Goal: Information Seeking & Learning: Learn about a topic

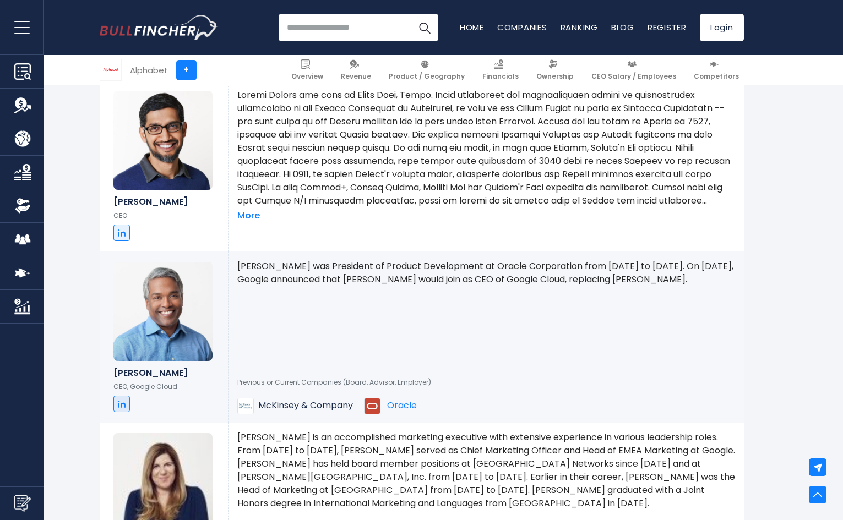
scroll to position [643, 0]
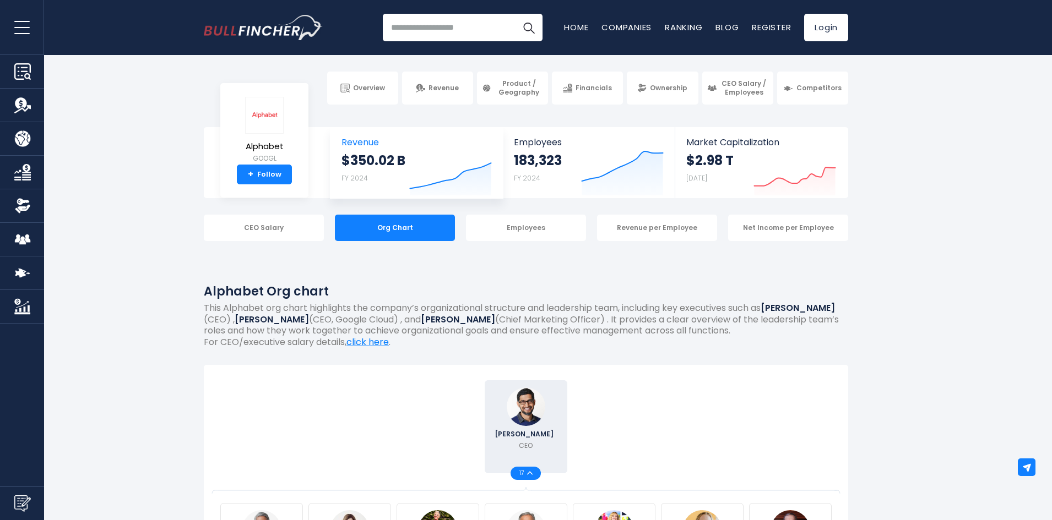
click at [354, 162] on strong "$350.02 B" at bounding box center [373, 160] width 64 height 17
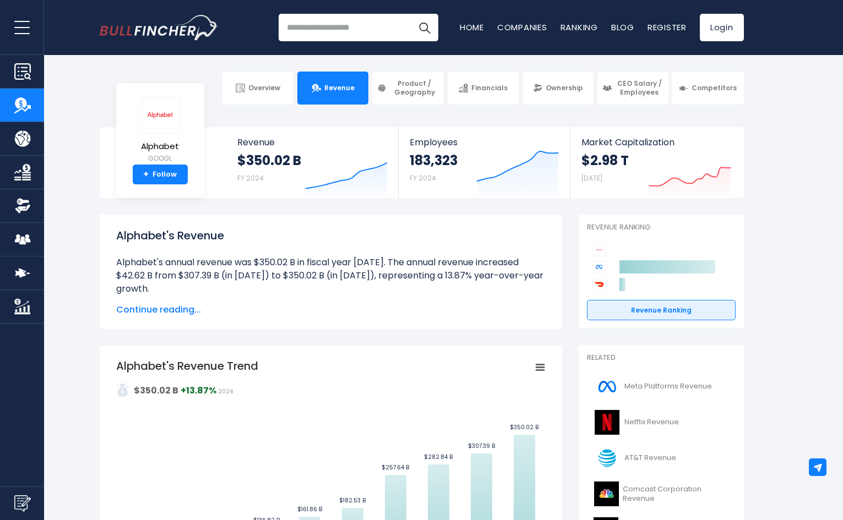
click at [818, 131] on section "Alphabet GOOGL + Follow Revenue $350.02 B FY 2024 Created with Highcharts 12.1.…" at bounding box center [421, 162] width 843 height 71
click at [463, 30] on link "Home" at bounding box center [472, 27] width 24 height 12
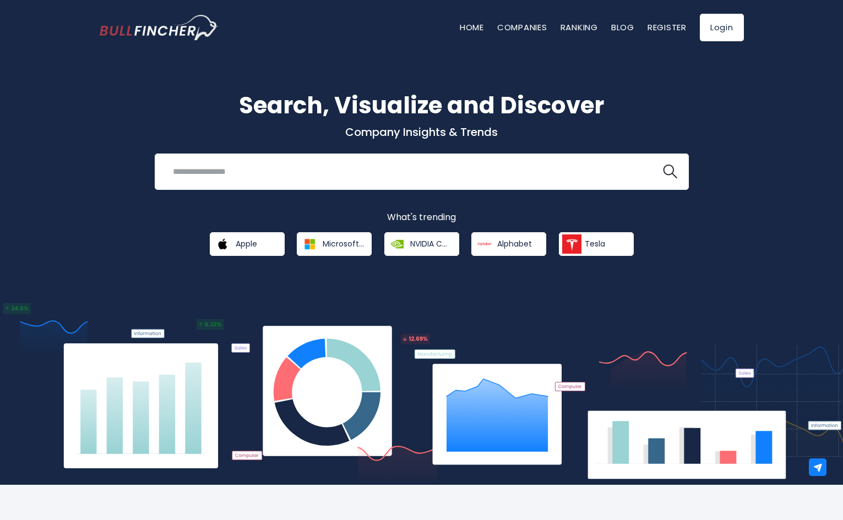
click at [757, 143] on div "Search, Visualize and Discover Company Insights & Trends Recent searches Trendi…" at bounding box center [421, 262] width 843 height 447
drag, startPoint x: 799, startPoint y: 187, endPoint x: 830, endPoint y: 220, distance: 46.0
click at [799, 187] on div "Search, Visualize and Discover Company Insights & Trends Recent searches Trendi…" at bounding box center [421, 262] width 843 height 447
click at [792, 226] on div "Search, Visualize and Discover Company Insights & Trends Recent searches Trendi…" at bounding box center [421, 262] width 843 height 447
drag, startPoint x: 756, startPoint y: 209, endPoint x: 768, endPoint y: 208, distance: 12.2
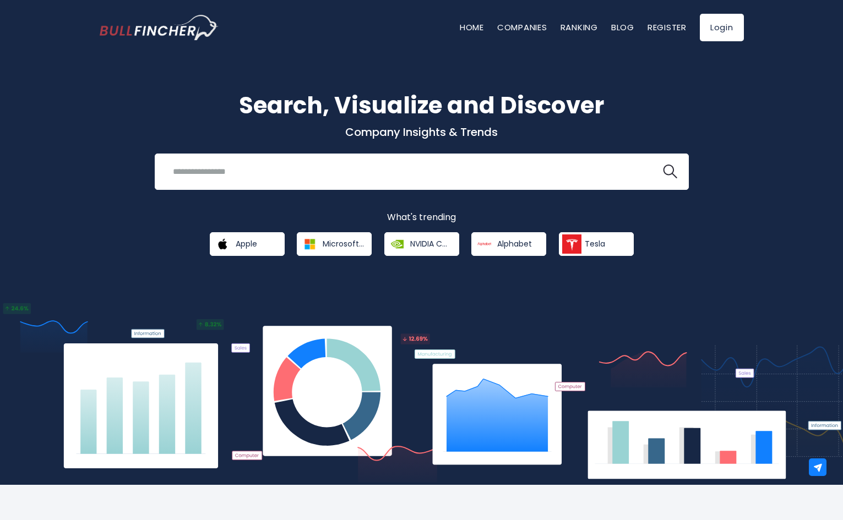
click at [758, 209] on div "Search, Visualize and Discover Company Insights & Trends Recent searches Trendi…" at bounding box center [421, 262] width 843 height 447
drag, startPoint x: 796, startPoint y: 258, endPoint x: 837, endPoint y: 311, distance: 66.8
click at [796, 258] on div "Search, Visualize and Discover Company Insights & Trends Recent searches Trendi…" at bounding box center [421, 262] width 843 height 447
drag, startPoint x: 783, startPoint y: 230, endPoint x: 829, endPoint y: 246, distance: 49.6
click at [783, 230] on div "Search, Visualize and Discover Company Insights & Trends Recent searches Trendi…" at bounding box center [421, 262] width 843 height 447
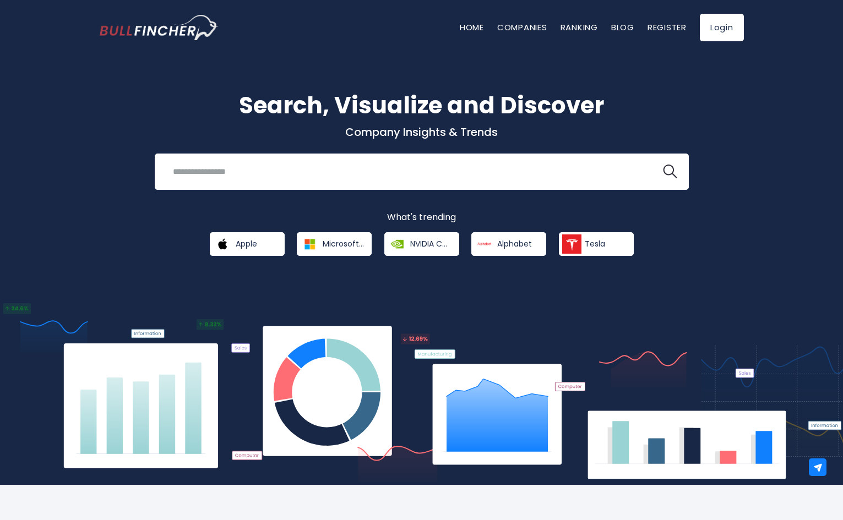
click at [788, 179] on div "Search, Visualize and Discover Company Insights & Trends Recent searches Trendi…" at bounding box center [421, 262] width 843 height 447
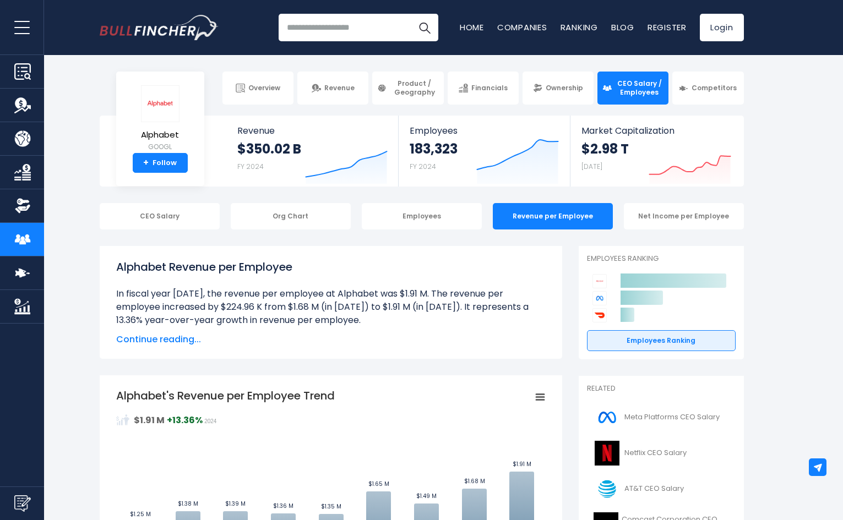
drag, startPoint x: 828, startPoint y: 177, endPoint x: 829, endPoint y: 171, distance: 6.6
click at [828, 176] on section "Alphabet GOOGL + Follow Revenue $350.02 B FY 2024 Created with Highcharts 12.1.…" at bounding box center [421, 151] width 843 height 71
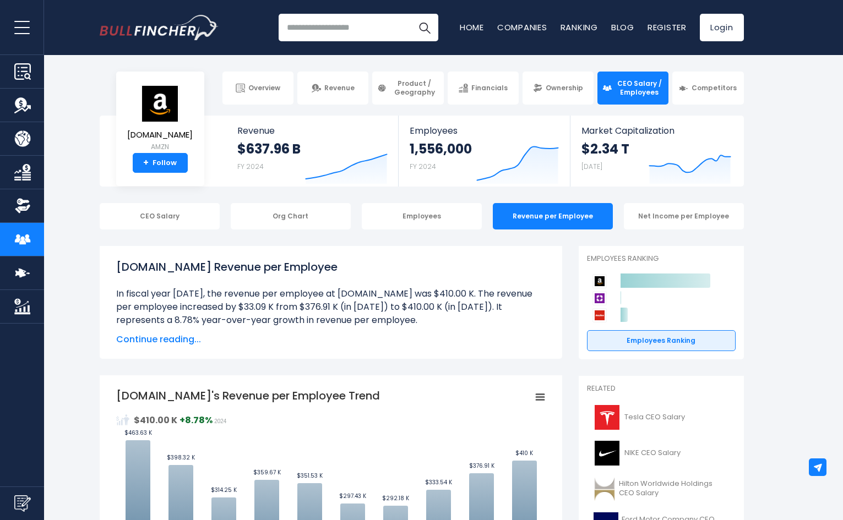
click at [810, 128] on section "[DOMAIN_NAME] AMZN + Follow Revenue $637.96 B FY 2024 Created with Highcharts 1…" at bounding box center [421, 151] width 843 height 71
drag, startPoint x: 828, startPoint y: 237, endPoint x: 841, endPoint y: 241, distance: 13.8
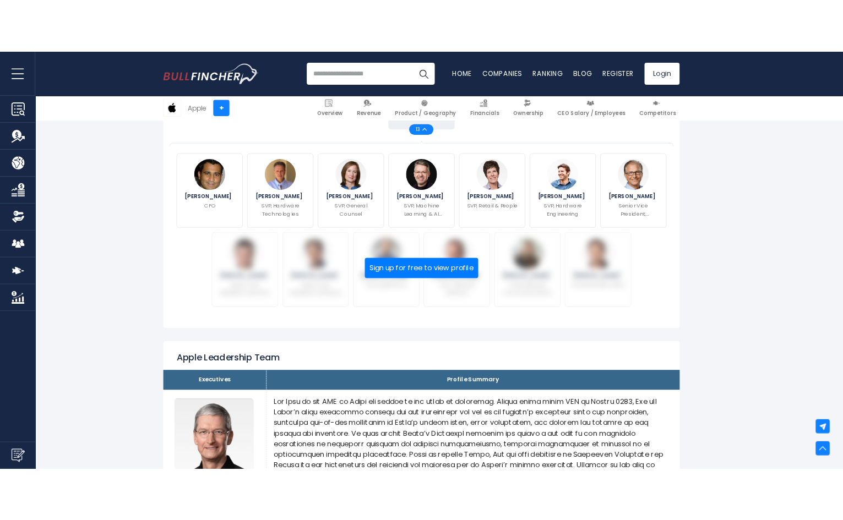
scroll to position [128, 0]
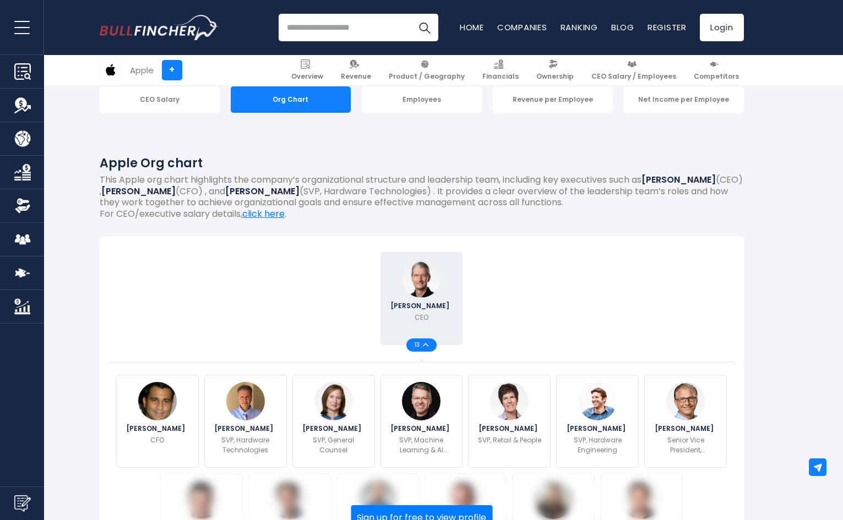
drag, startPoint x: 816, startPoint y: 194, endPoint x: 824, endPoint y: 184, distance: 12.5
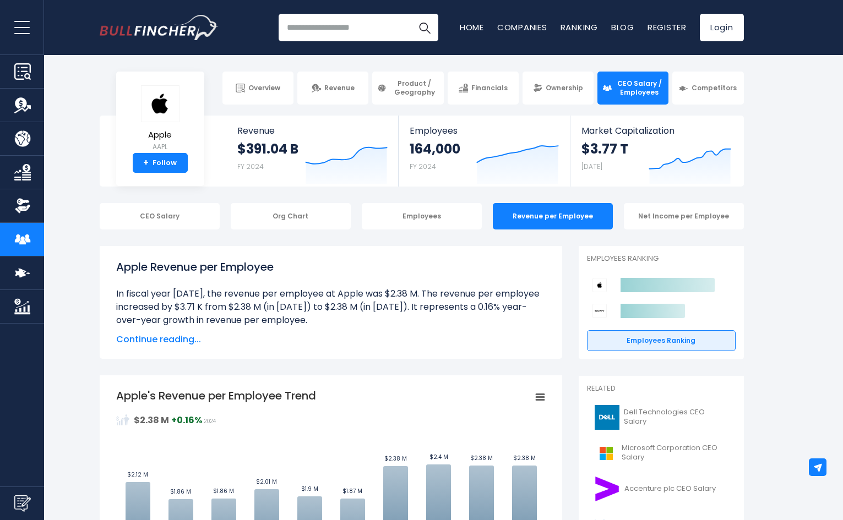
click at [808, 150] on section "Apple AAPL + Follow Revenue $391.04 B FY 2024 Created with Highcharts 12.1.2 Em…" at bounding box center [421, 151] width 843 height 71
drag, startPoint x: 791, startPoint y: 113, endPoint x: 834, endPoint y: 142, distance: 52.1
click at [791, 113] on body "Overview Revenue Product / Geography" at bounding box center [421, 260] width 843 height 520
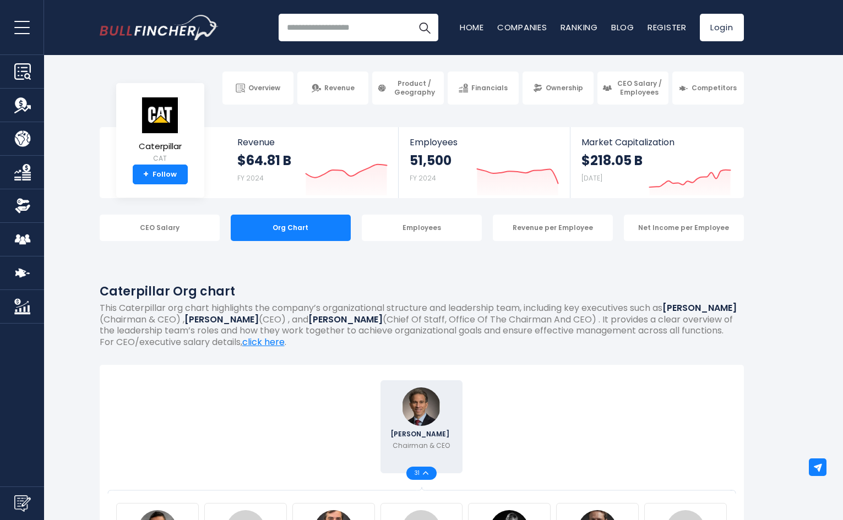
click at [816, 170] on section "Caterpillar CAT + Follow Revenue $64.81 B FY 2024 Created with Highcharts 12.1.…" at bounding box center [421, 162] width 843 height 71
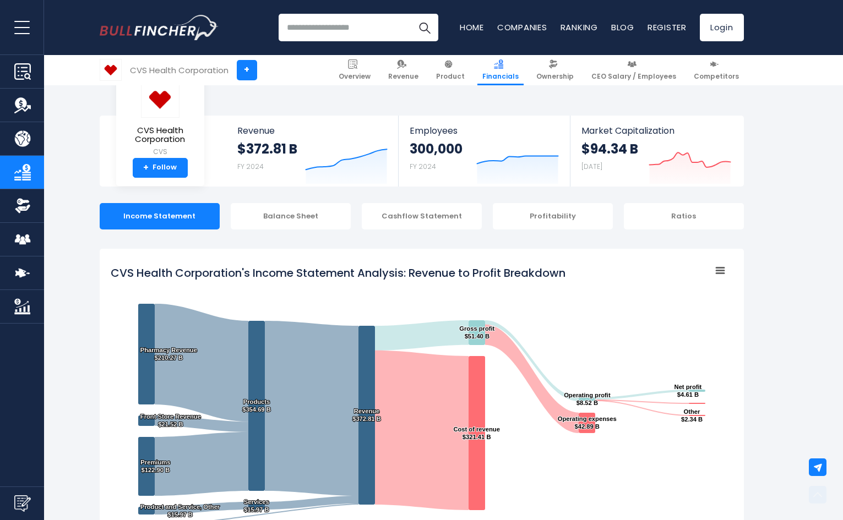
scroll to position [596, 0]
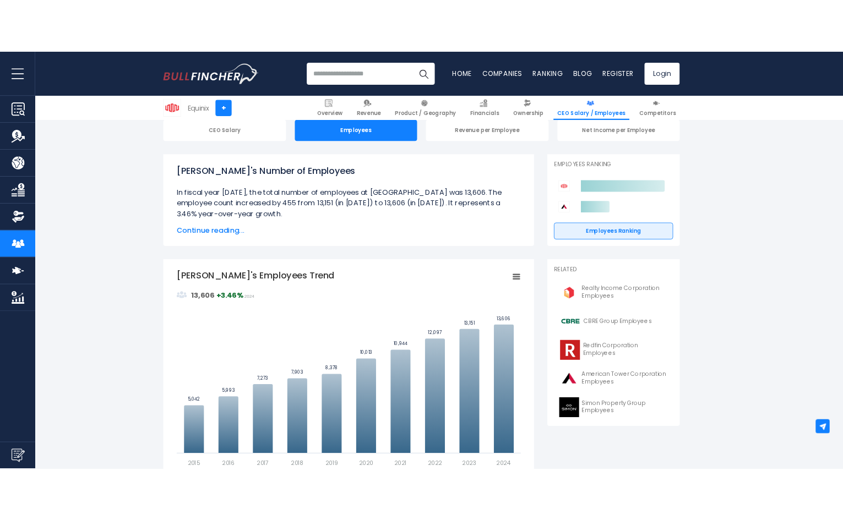
scroll to position [128, 0]
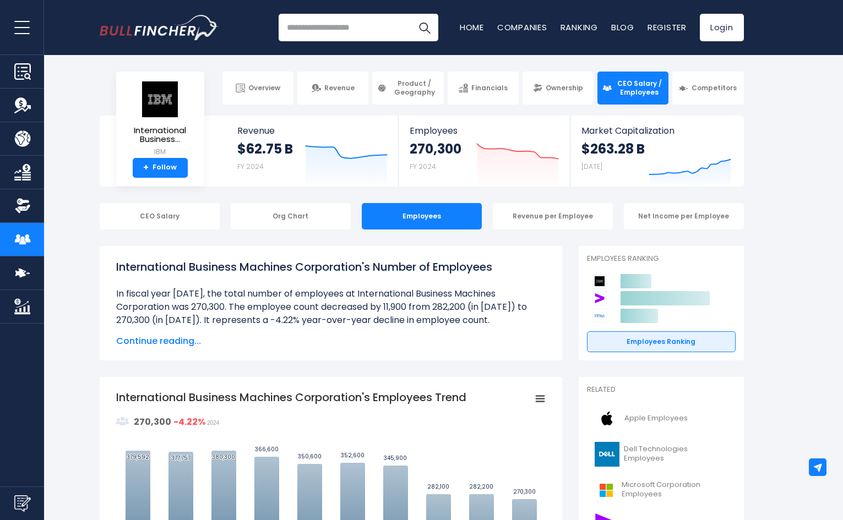
drag, startPoint x: 827, startPoint y: 190, endPoint x: 832, endPoint y: 187, distance: 6.0
click at [139, 29] on img "Go to homepage" at bounding box center [159, 27] width 119 height 25
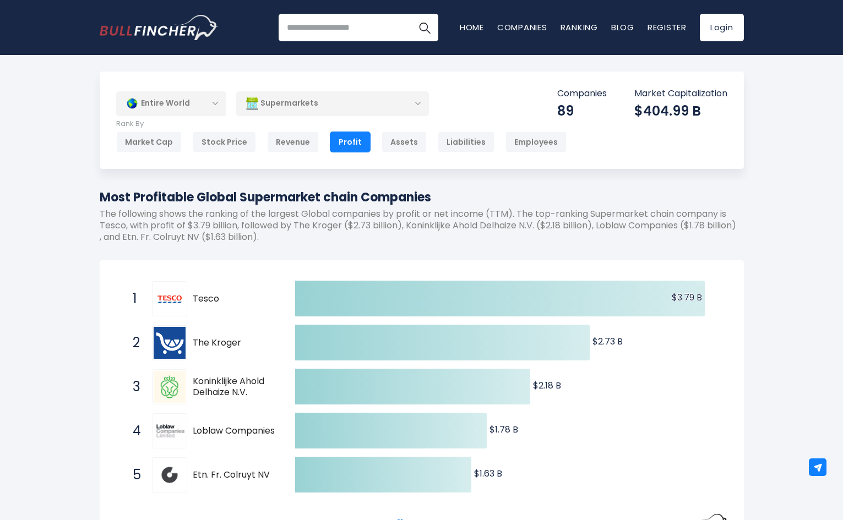
drag, startPoint x: 801, startPoint y: 246, endPoint x: 822, endPoint y: 237, distance: 22.9
click at [801, 246] on div "Entire World Entire World 30,364 [GEOGRAPHIC_DATA]" at bounding box center [421, 455] width 843 height 766
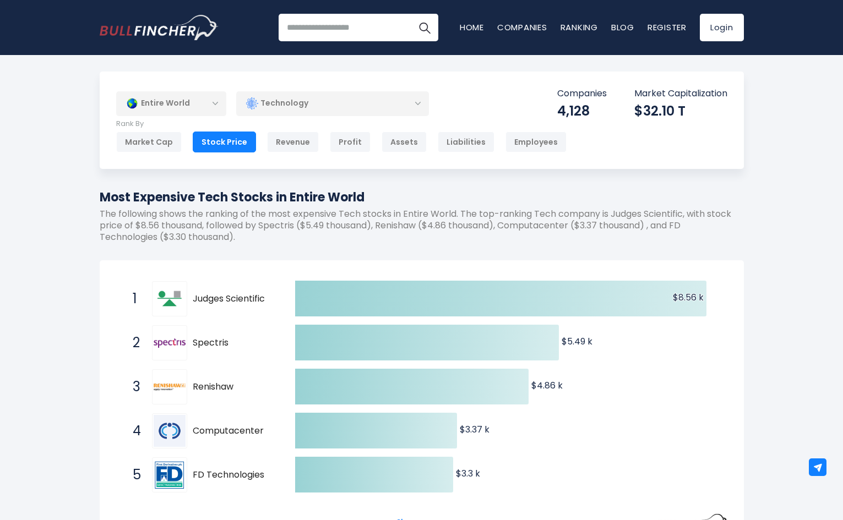
click at [772, 123] on div "Entire World Entire World 30,364 [GEOGRAPHIC_DATA]" at bounding box center [421, 455] width 843 height 766
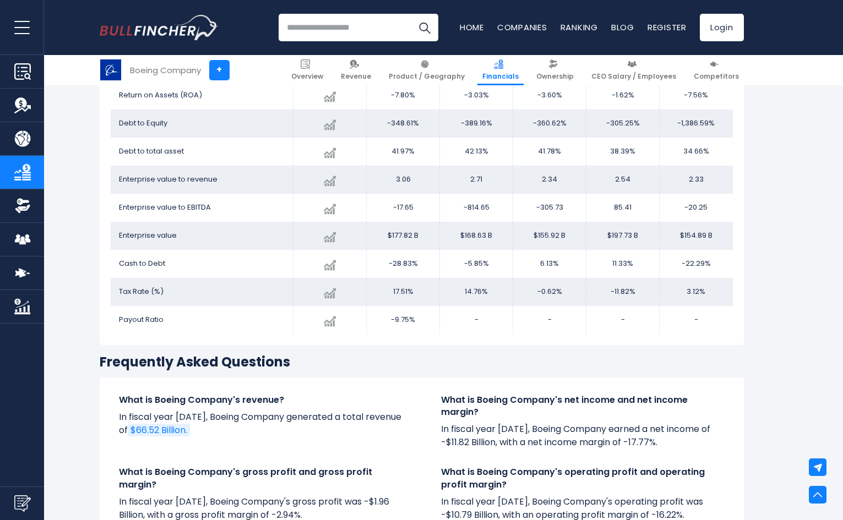
scroll to position [771, 0]
